Goal: Transaction & Acquisition: Download file/media

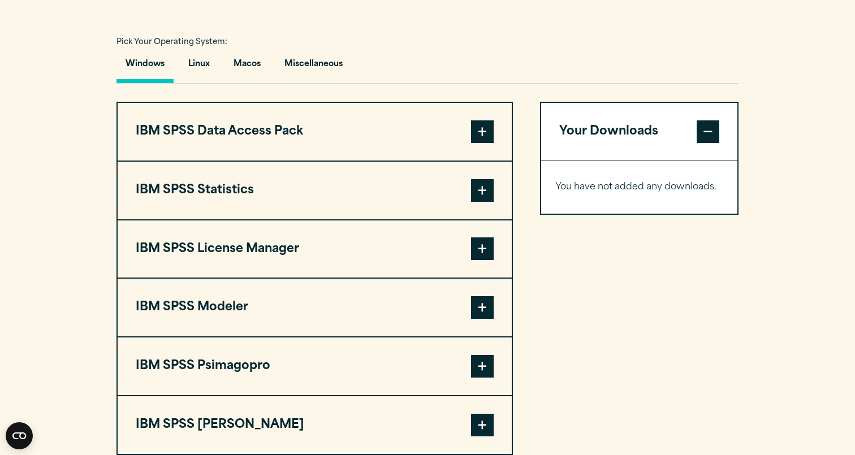
scroll to position [814, 0]
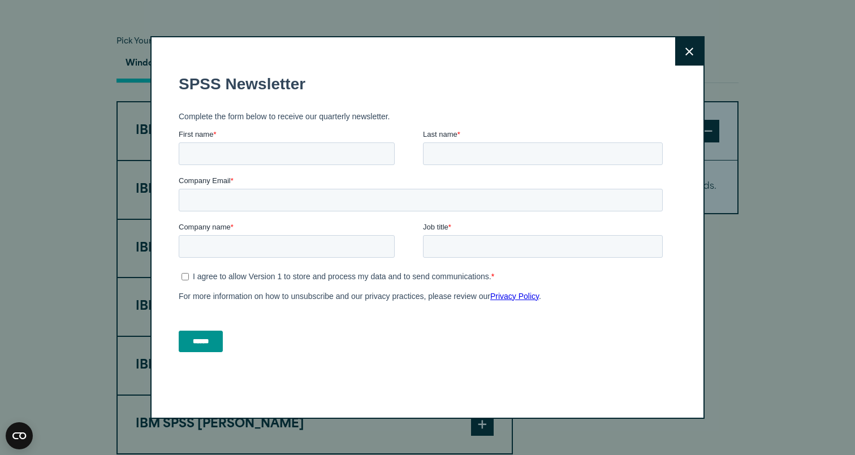
click at [688, 59] on button "Close" at bounding box center [689, 51] width 28 height 28
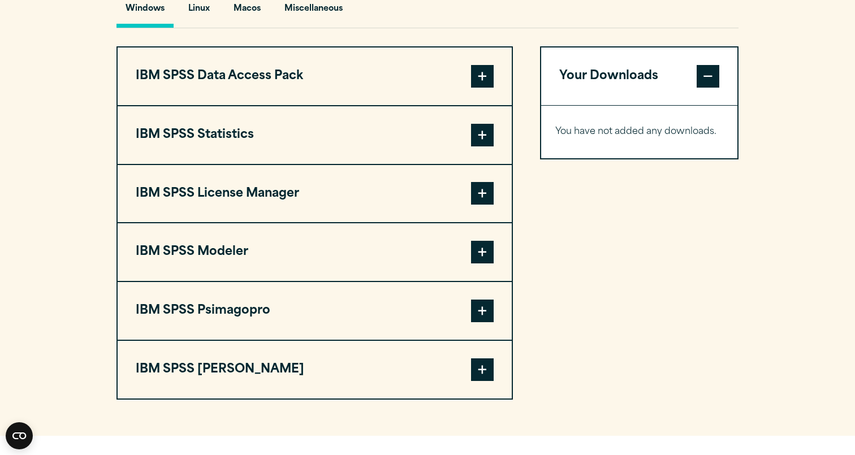
scroll to position [868, 0]
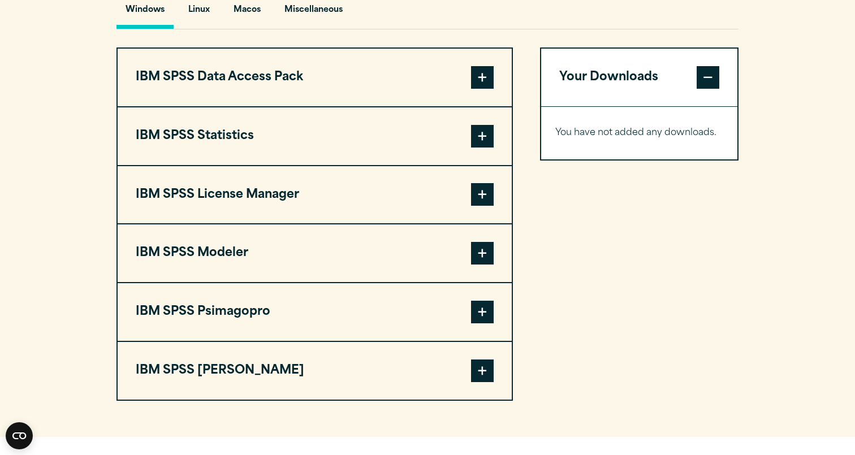
click at [496, 139] on button "IBM SPSS Statistics" at bounding box center [315, 136] width 394 height 58
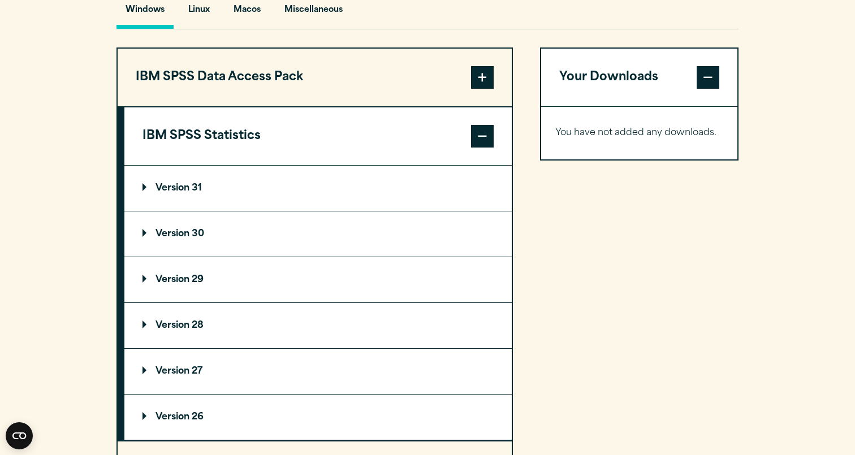
click at [196, 193] on p "Version 31" at bounding box center [171, 188] width 59 height 9
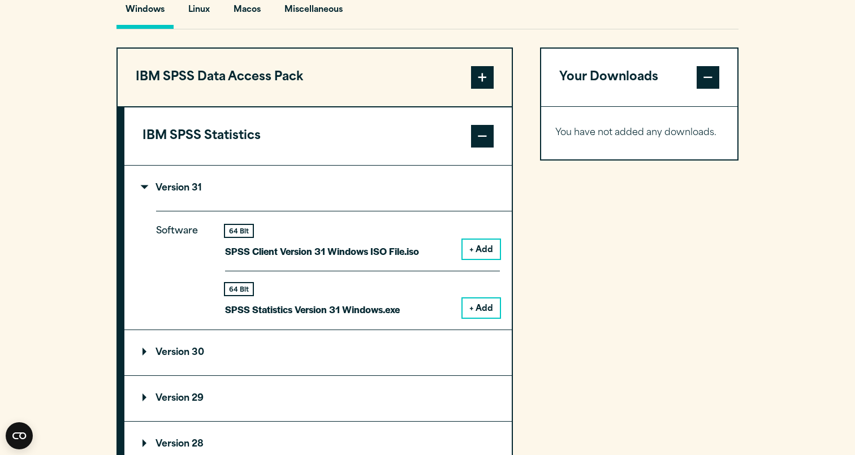
click at [167, 201] on summary "Version 31" at bounding box center [317, 188] width 387 height 45
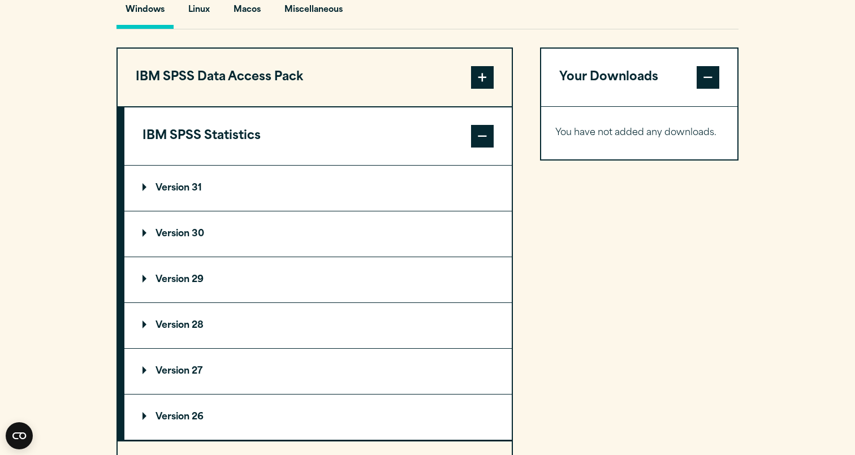
click at [184, 239] on p "Version 30" at bounding box center [173, 233] width 62 height 9
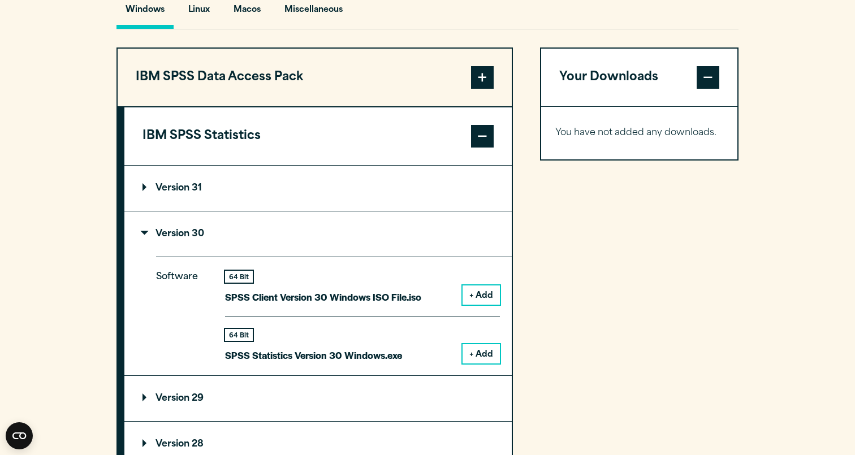
click at [184, 239] on p "Version 30" at bounding box center [173, 233] width 62 height 9
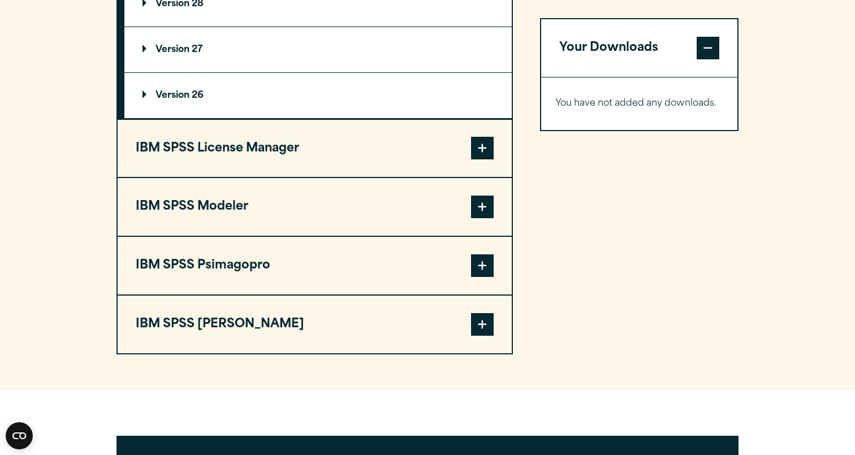
scroll to position [1190, 0]
click at [242, 148] on button "IBM SPSS License Manager" at bounding box center [315, 148] width 394 height 58
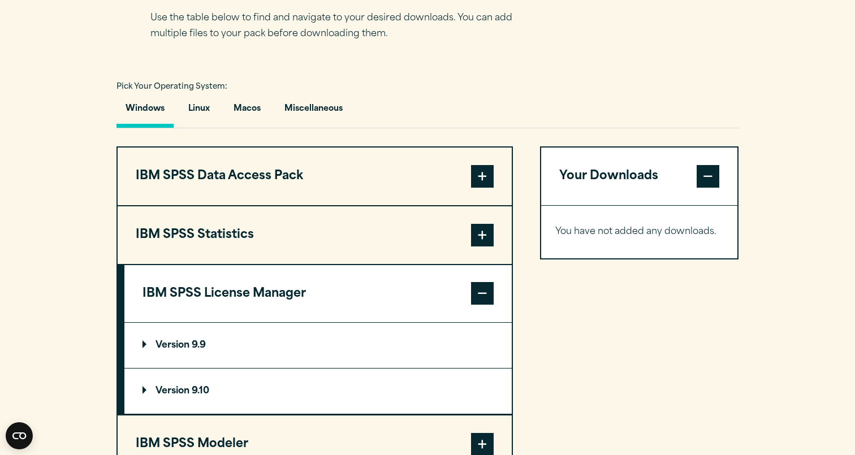
scroll to position [774, 0]
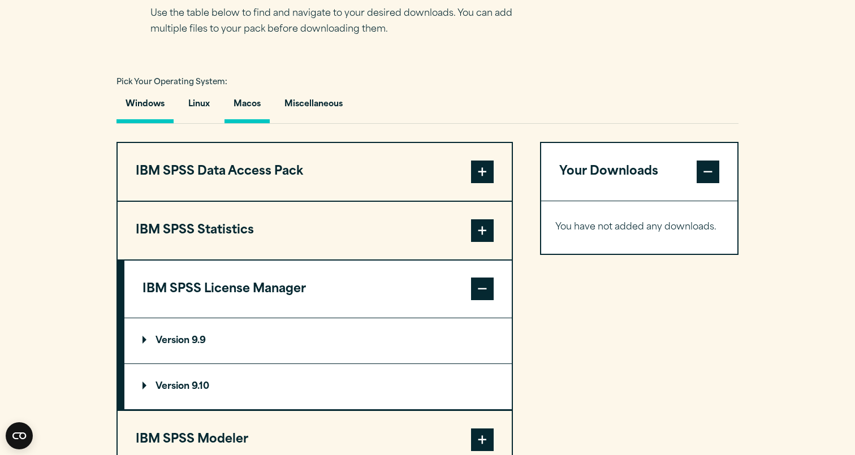
click at [249, 106] on button "Macos" at bounding box center [246, 107] width 45 height 32
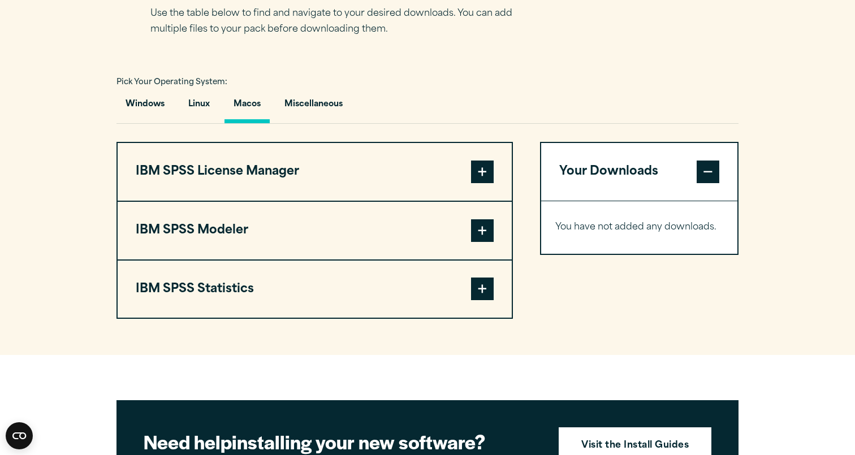
click at [479, 183] on span at bounding box center [482, 172] width 23 height 23
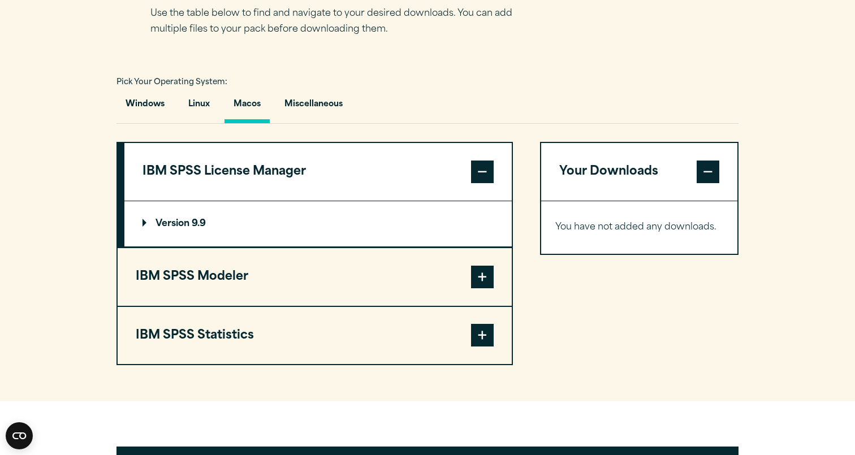
click at [480, 343] on span at bounding box center [482, 335] width 23 height 23
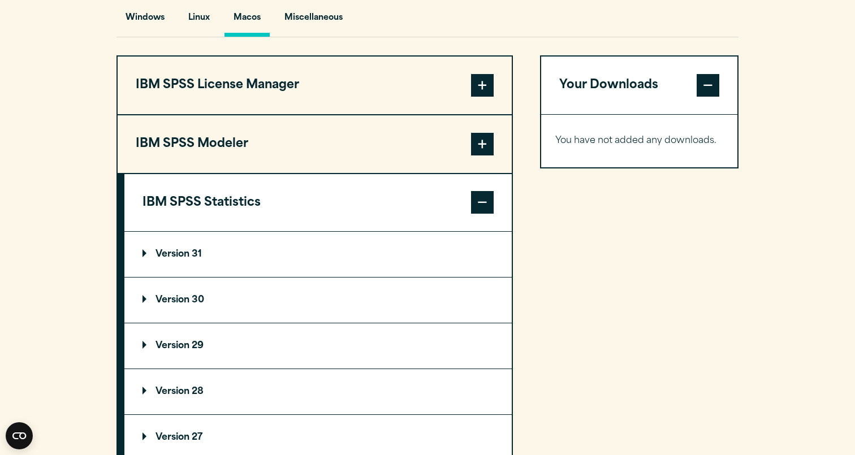
scroll to position [874, 0]
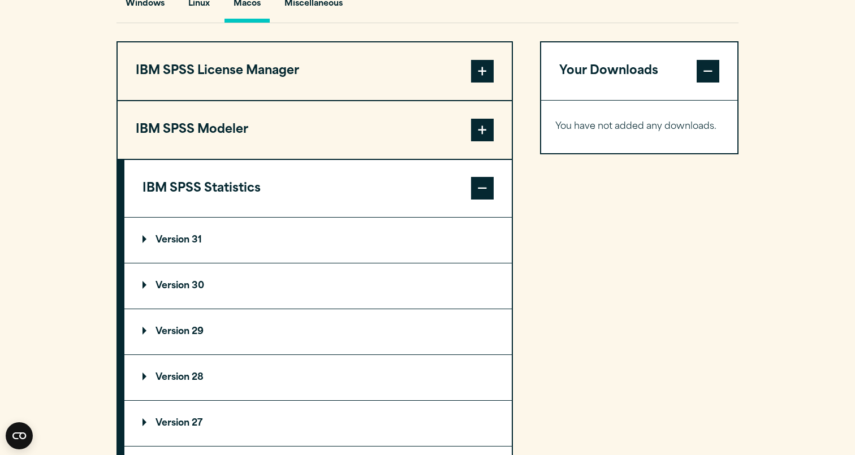
click at [220, 249] on summary "Version 31" at bounding box center [317, 240] width 387 height 45
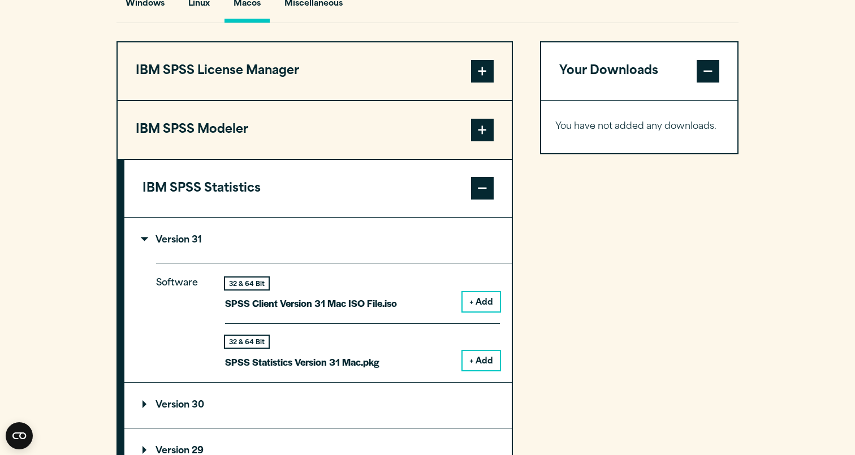
click at [487, 359] on button "+ Add" at bounding box center [480, 360] width 37 height 19
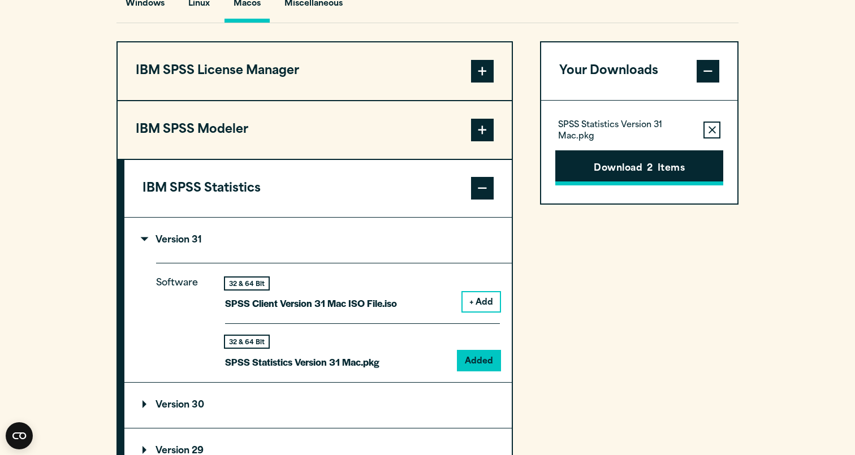
click at [643, 184] on button "Download 2 Items" at bounding box center [639, 167] width 168 height 35
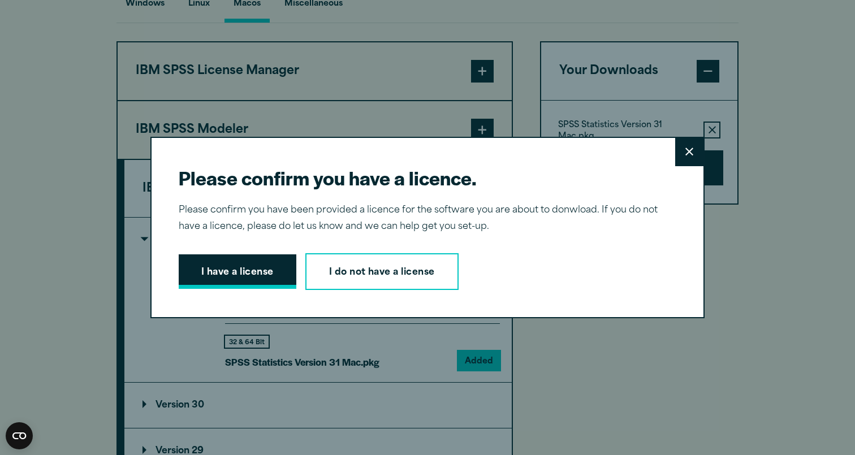
click at [215, 284] on button "I have a license" at bounding box center [238, 271] width 118 height 35
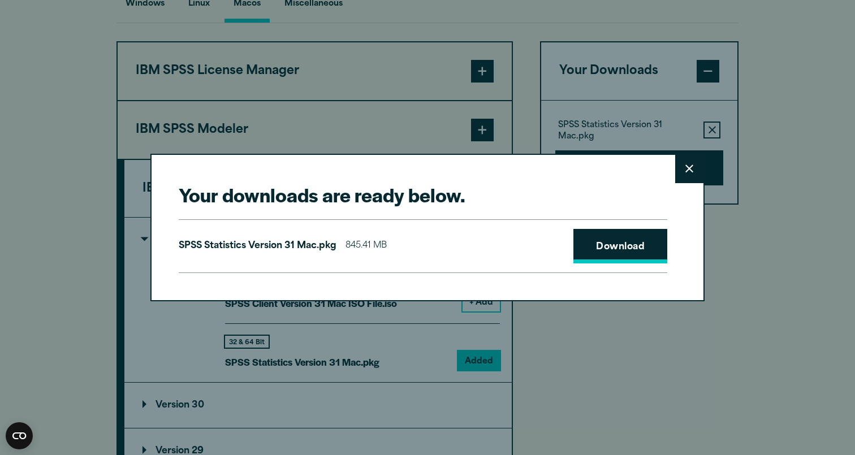
click at [592, 236] on link "Download" at bounding box center [620, 246] width 94 height 35
click at [370, 78] on div "Your downloads are ready below. Close SPSS Statistics Version 31 Mac.pkg 845.41…" at bounding box center [427, 227] width 855 height 455
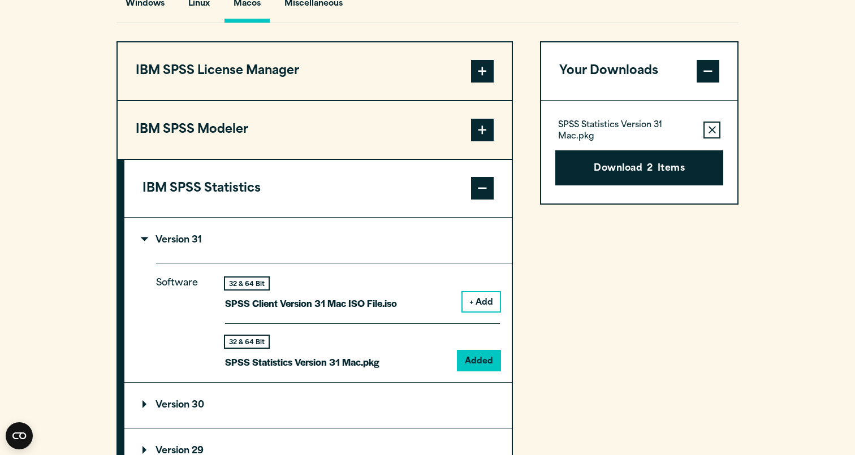
click at [481, 76] on span at bounding box center [482, 71] width 23 height 23
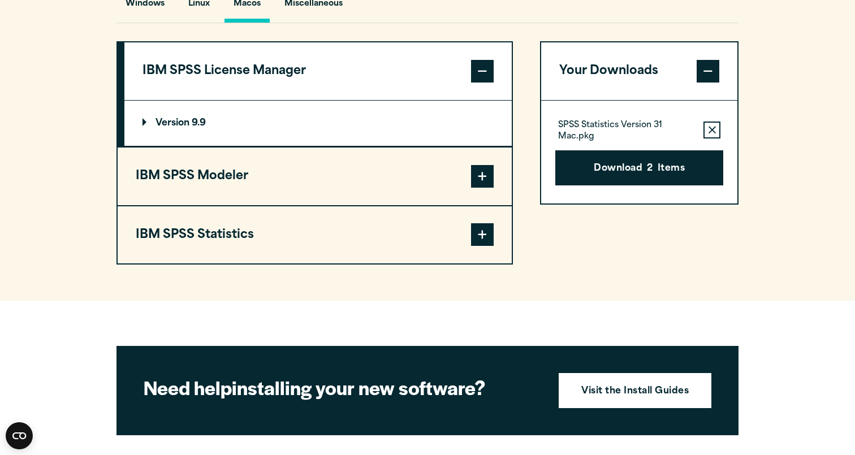
click at [180, 128] on p "Version 9.9" at bounding box center [173, 123] width 63 height 9
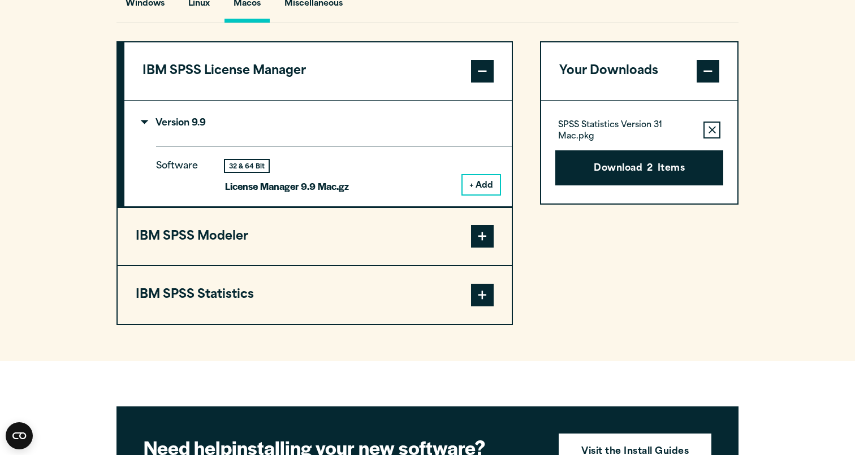
click at [470, 192] on button "+ Add" at bounding box center [480, 184] width 37 height 19
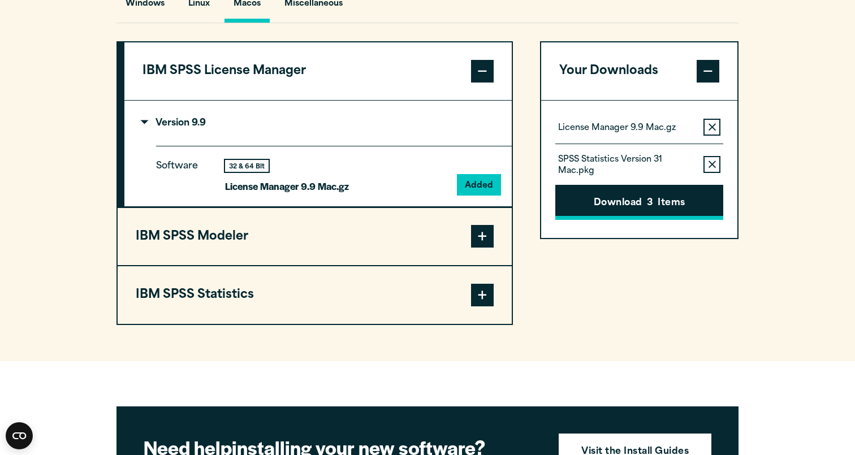
click at [618, 205] on button "Download 3 Items" at bounding box center [639, 202] width 168 height 35
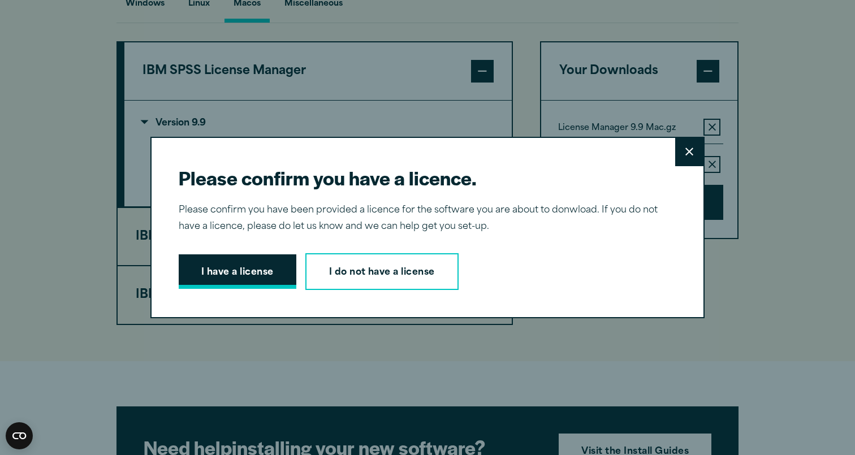
click at [267, 268] on button "I have a license" at bounding box center [238, 271] width 118 height 35
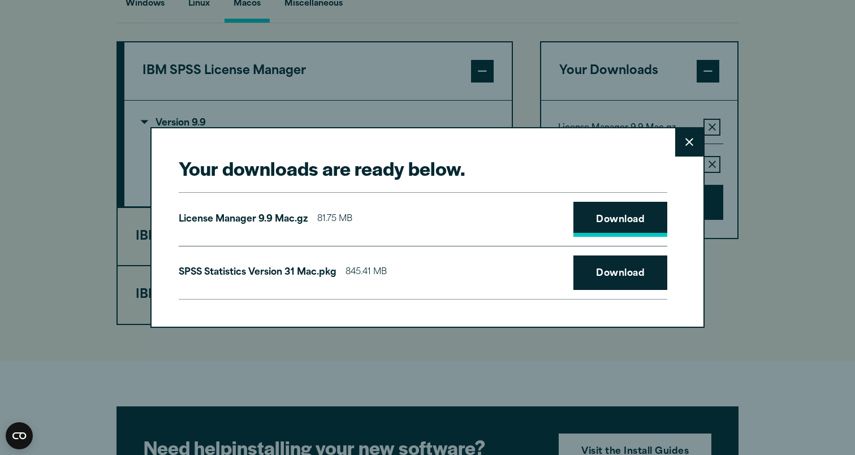
click at [602, 224] on link "Download" at bounding box center [620, 219] width 94 height 35
click at [691, 155] on button "Close" at bounding box center [689, 142] width 28 height 28
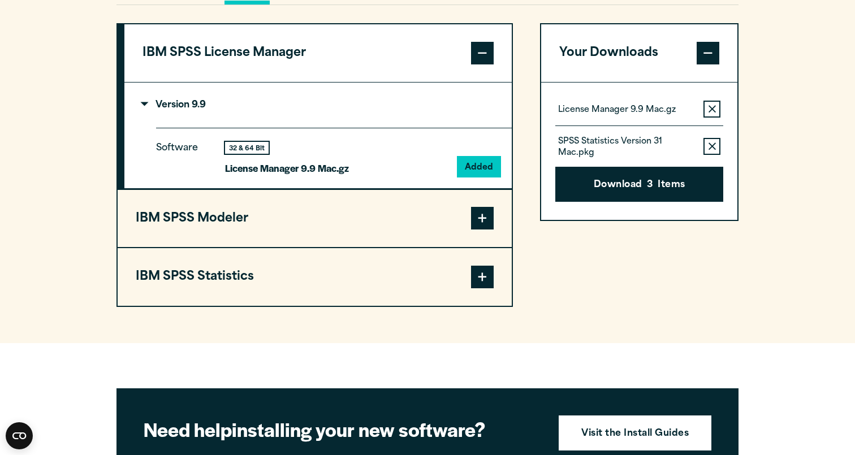
scroll to position [897, 0]
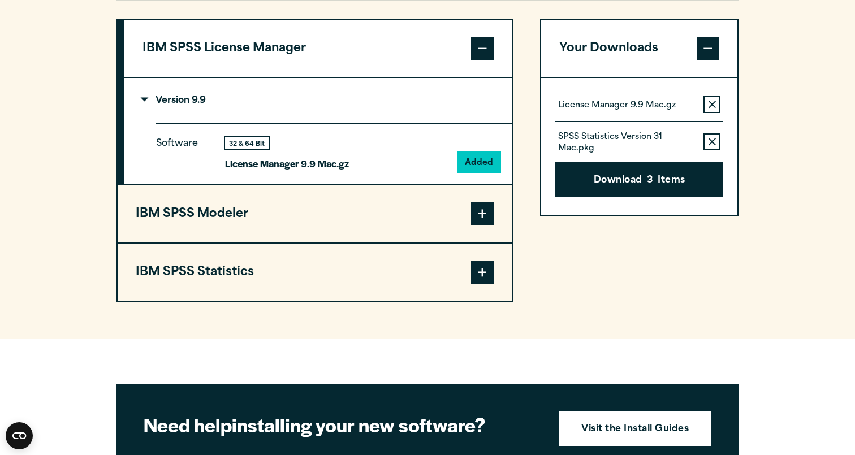
click at [478, 281] on span at bounding box center [482, 272] width 23 height 23
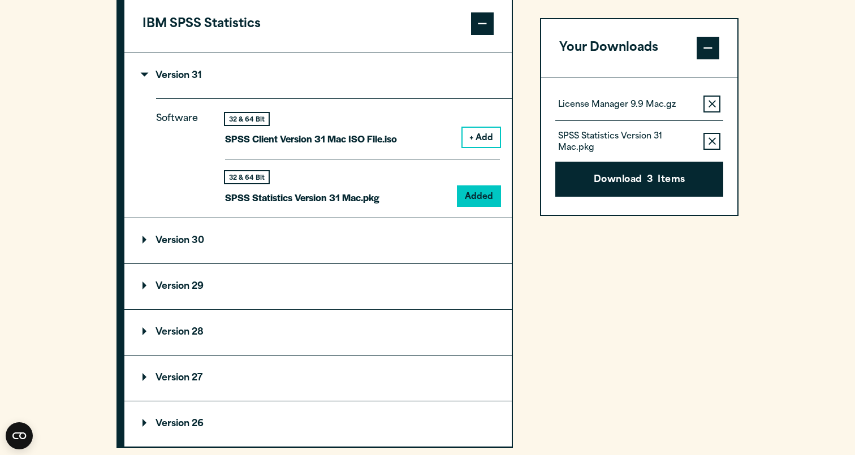
scroll to position [1051, 0]
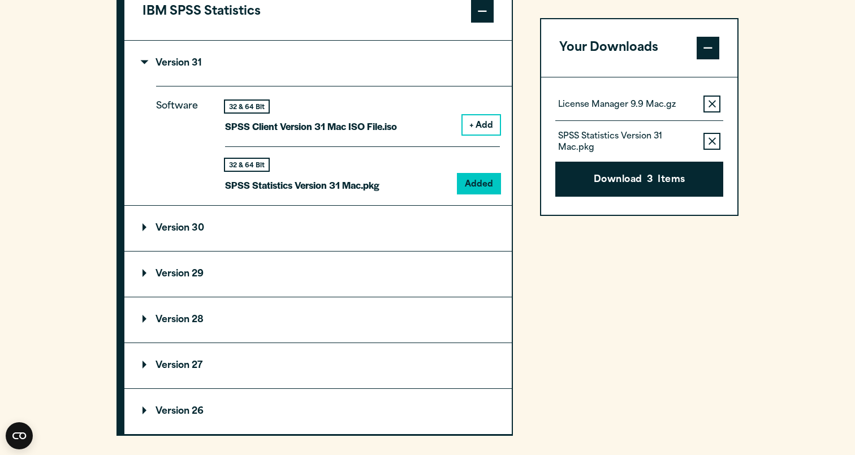
click at [188, 227] on p "Version 30" at bounding box center [173, 228] width 62 height 9
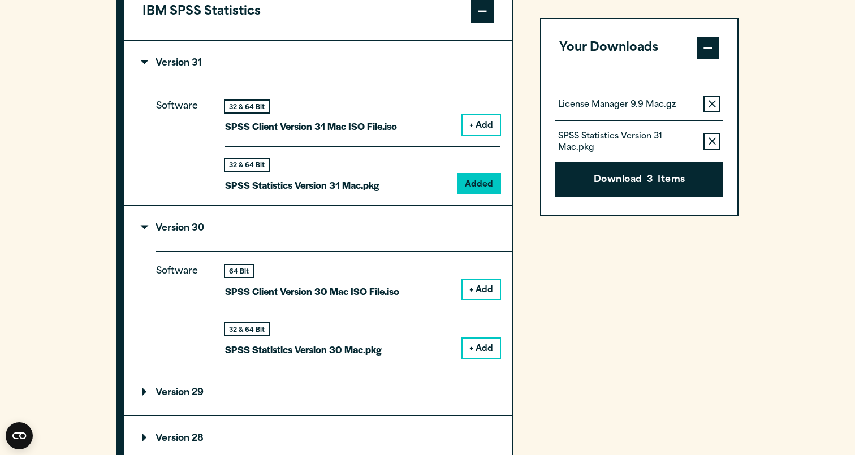
click at [479, 352] on button "+ Add" at bounding box center [480, 348] width 37 height 19
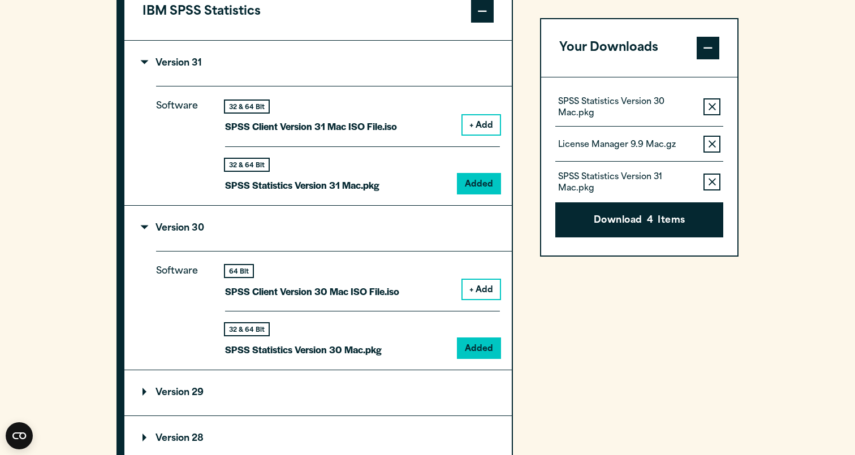
click at [716, 105] on button "Remove this item from your software download list" at bounding box center [711, 106] width 17 height 17
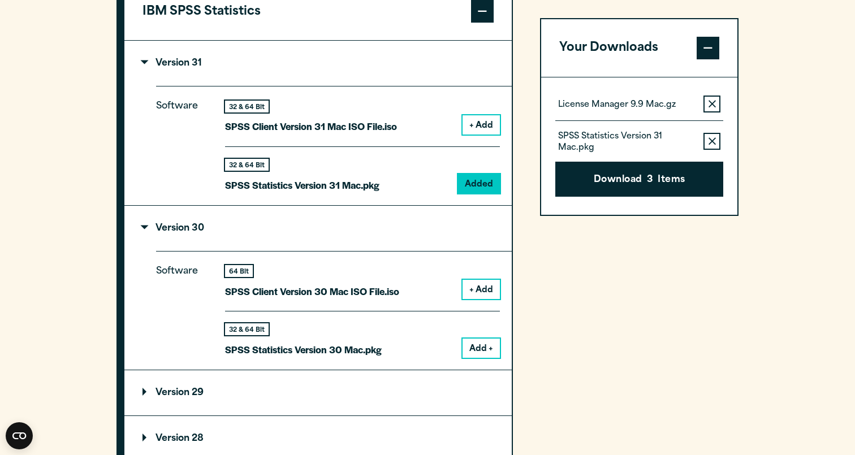
click at [707, 110] on button "Remove this item from your software download list" at bounding box center [711, 104] width 17 height 17
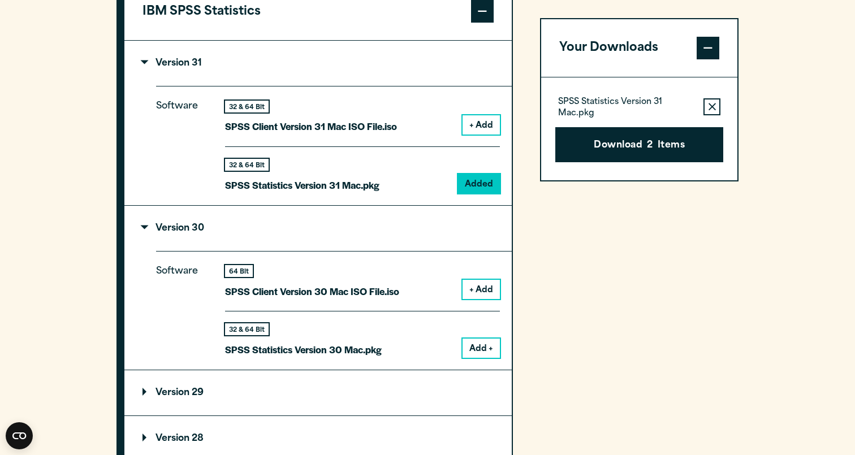
click at [707, 110] on button "Remove this item from your software download list" at bounding box center [711, 106] width 17 height 17
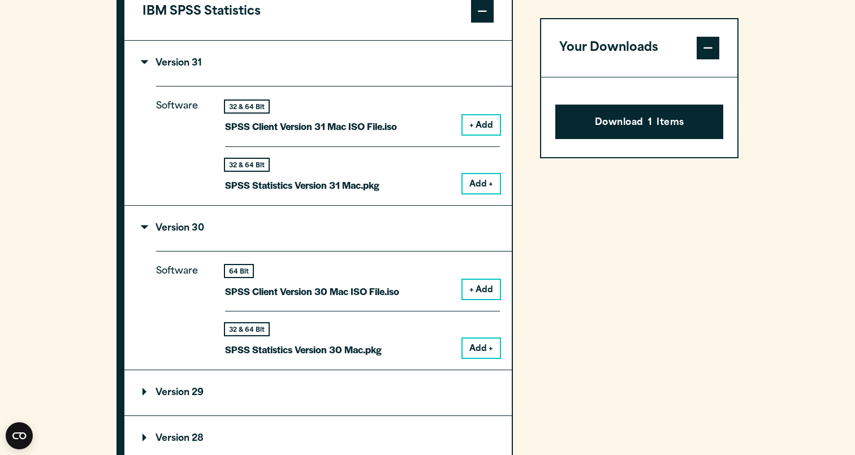
click at [717, 49] on span at bounding box center [707, 48] width 23 height 23
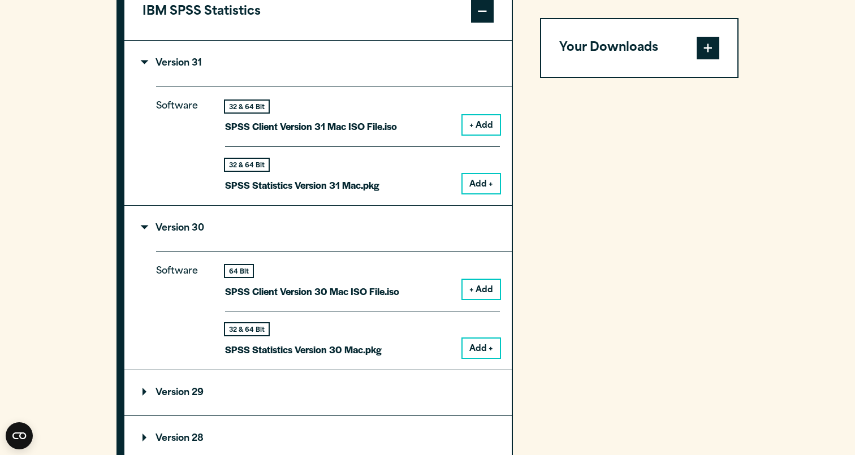
click at [717, 49] on span at bounding box center [707, 48] width 23 height 23
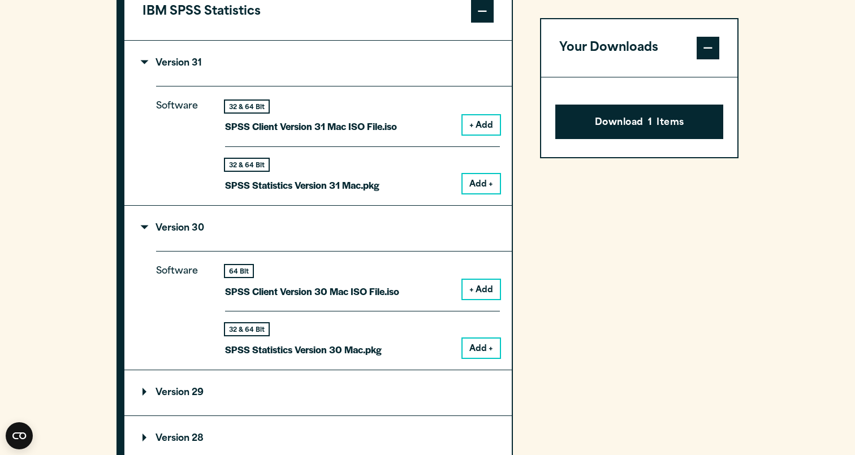
click at [475, 352] on button "Add +" at bounding box center [480, 348] width 37 height 19
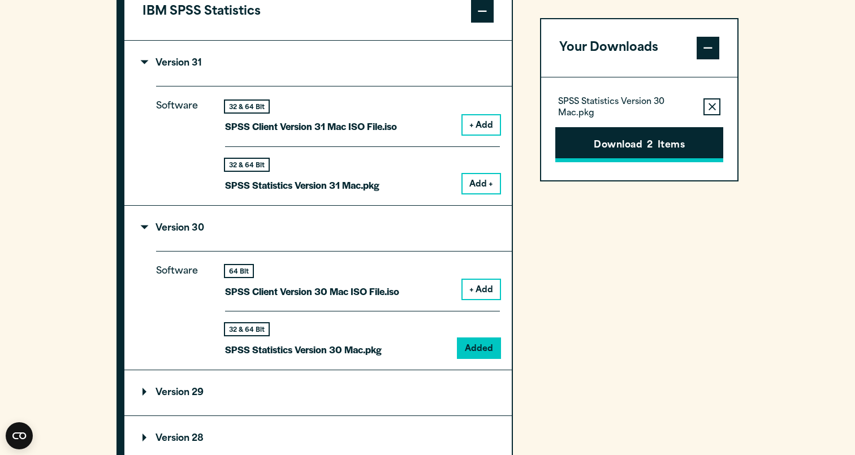
click at [619, 144] on button "Download 2 Items" at bounding box center [639, 144] width 168 height 35
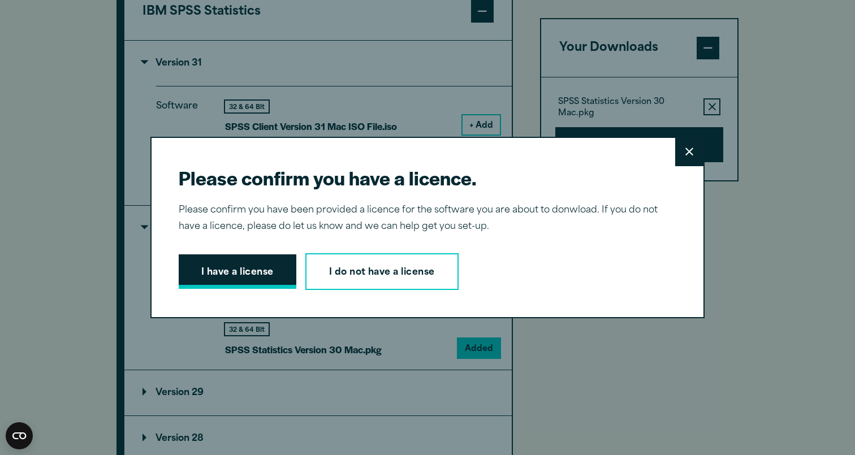
click at [261, 265] on button "I have a license" at bounding box center [238, 271] width 118 height 35
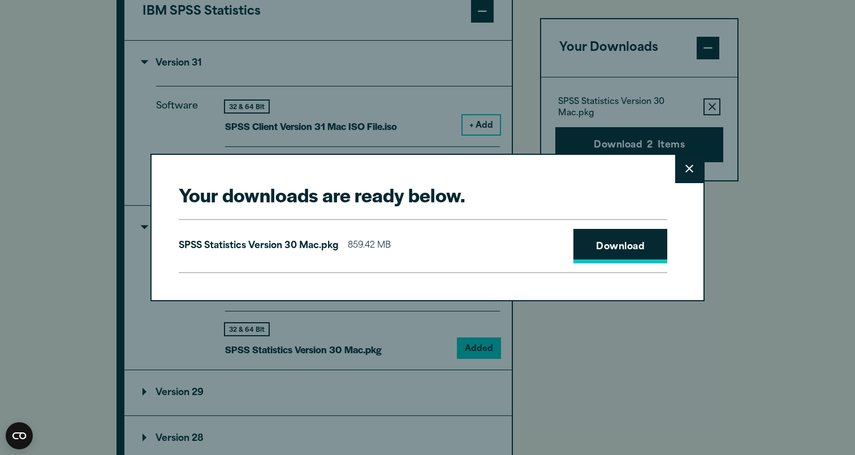
click at [610, 253] on link "Download" at bounding box center [620, 246] width 94 height 35
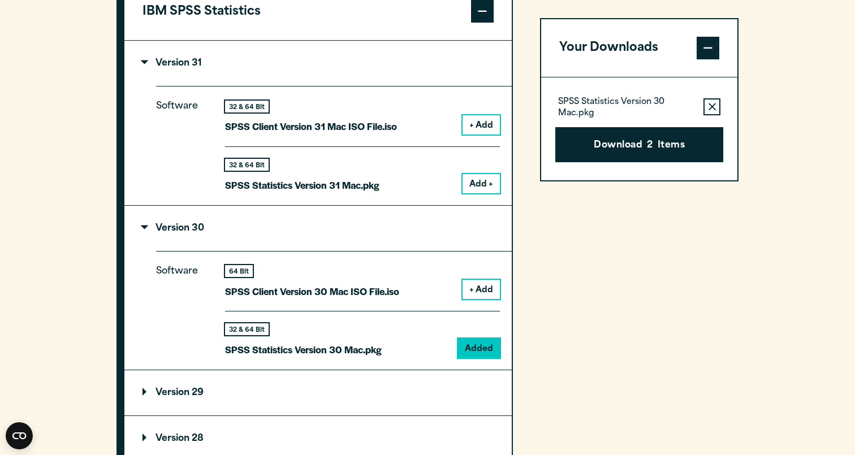
click at [674, 34] on div "Your downloads are ready below. Close SPSS Statistics Version 30 Mac.pkg 859.42…" at bounding box center [427, 227] width 855 height 455
